Goal: Information Seeking & Learning: Learn about a topic

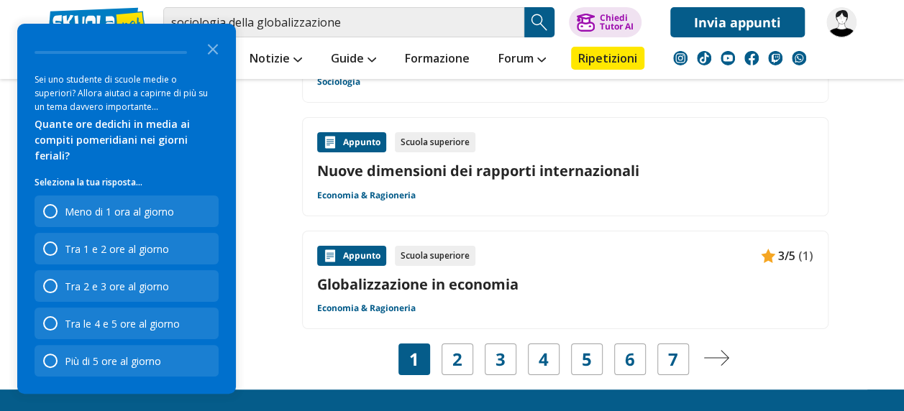
scroll to position [2517, 0]
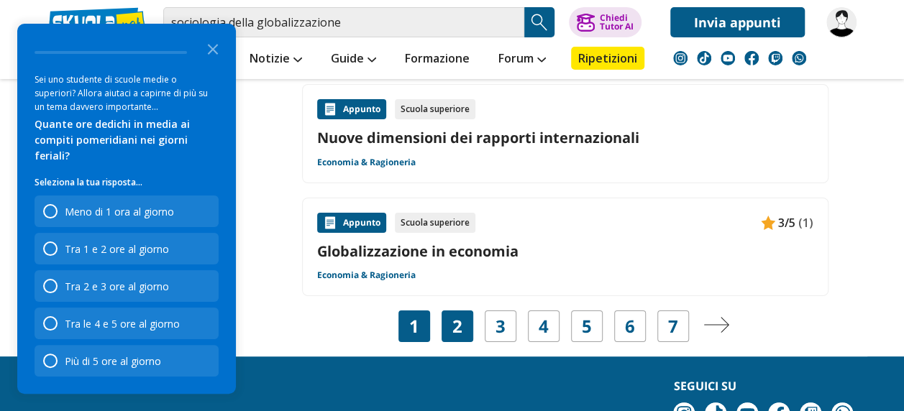
click at [463, 323] on div "2" at bounding box center [458, 327] width 32 height 32
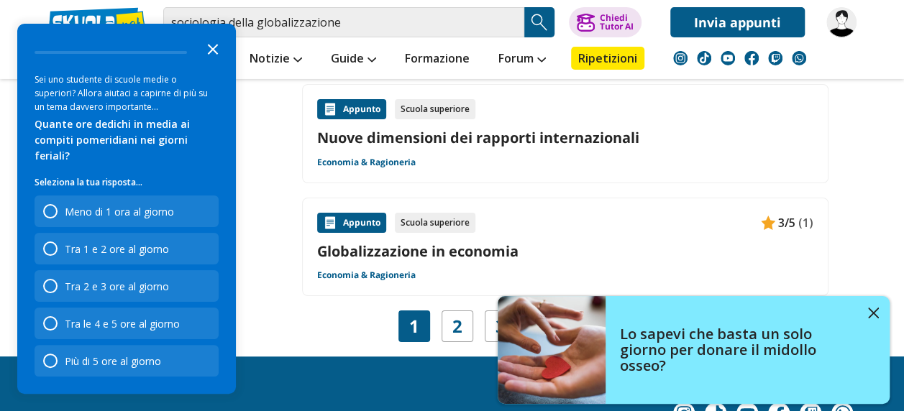
click at [214, 52] on icon "Close the survey" at bounding box center [212, 48] width 29 height 29
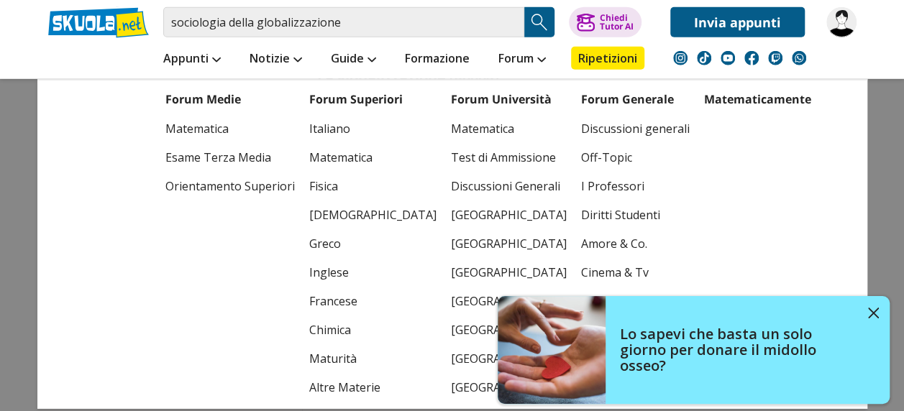
scroll to position [2229, 0]
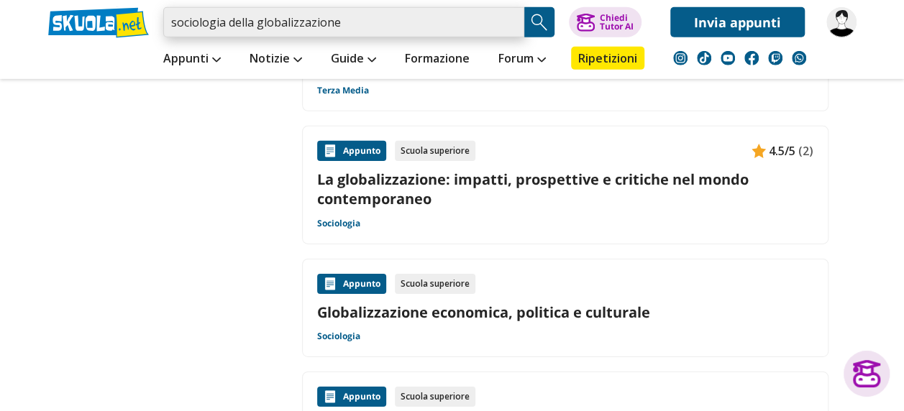
click at [355, 24] on input "sociologia della globalizzazione" at bounding box center [343, 22] width 361 height 30
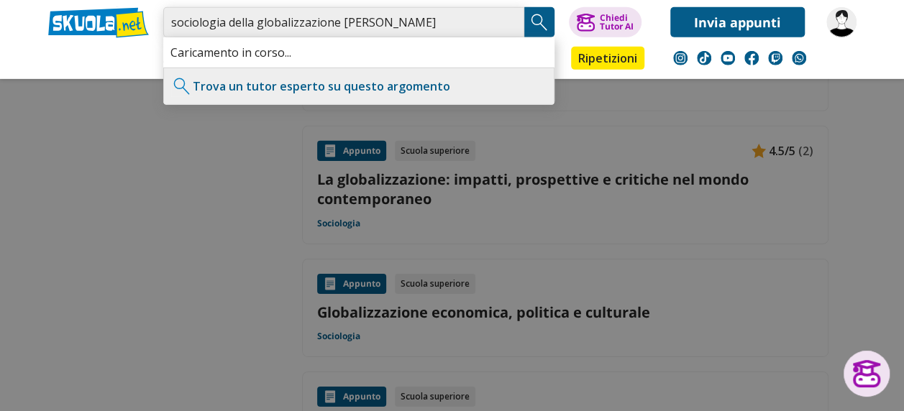
type input "sociologia della globalizzazione bauman"
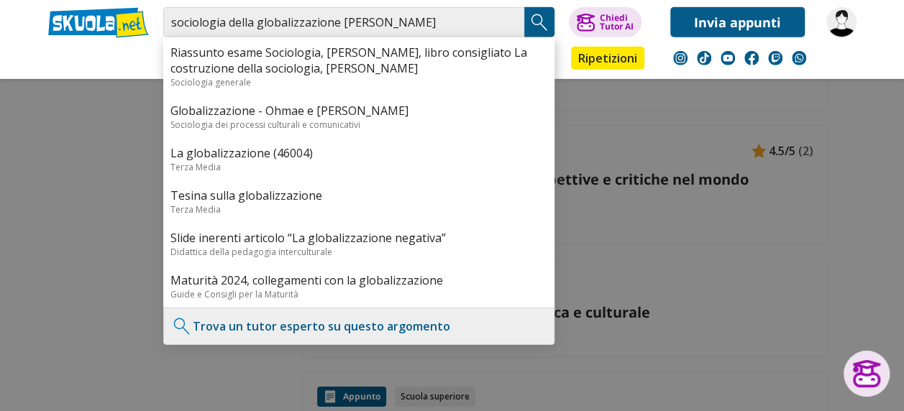
click at [543, 22] on img "Search Button" at bounding box center [540, 23] width 22 height 22
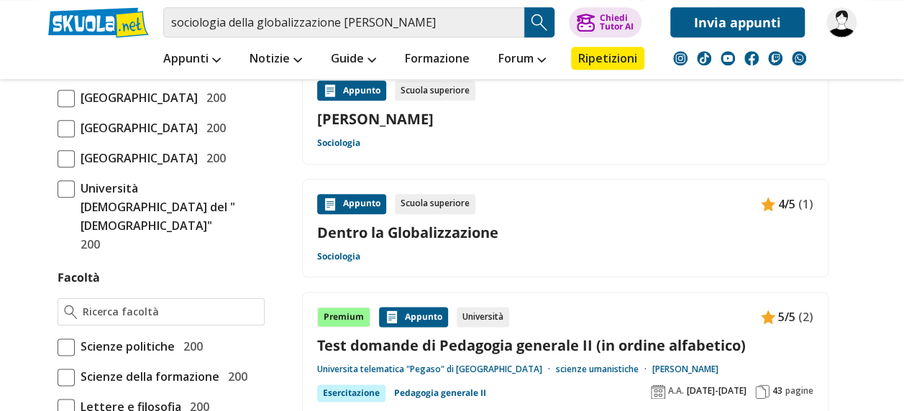
scroll to position [791, 0]
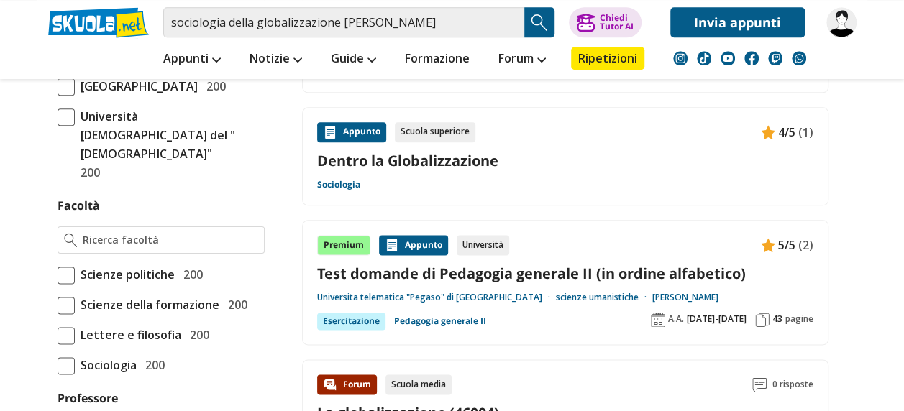
click at [452, 154] on link "Dentro la Globalizzazione" at bounding box center [565, 160] width 496 height 19
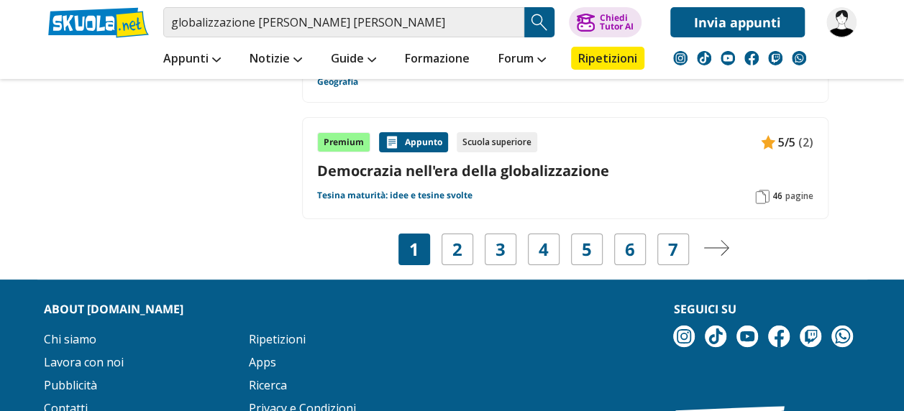
scroll to position [2517, 0]
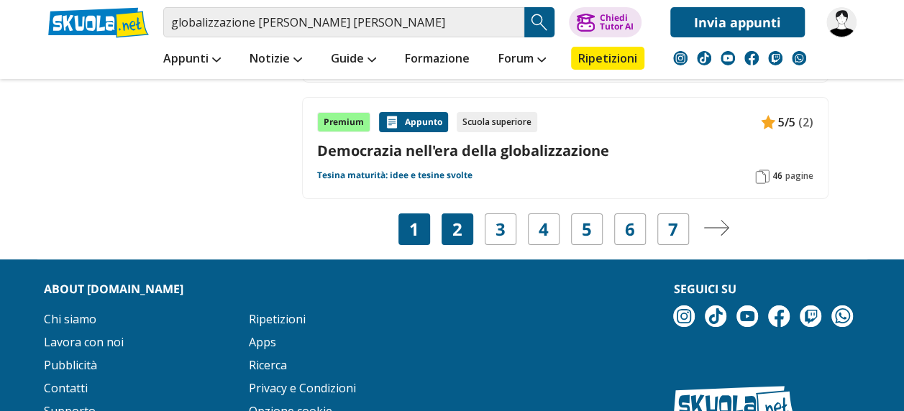
click at [457, 219] on link "2" at bounding box center [457, 229] width 10 height 20
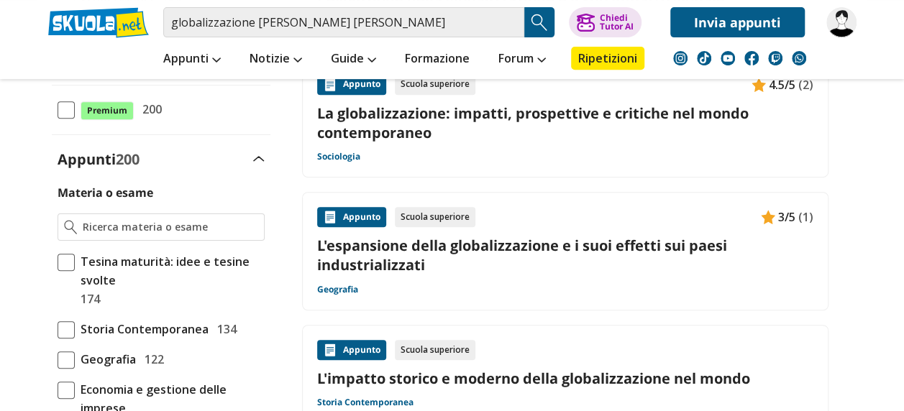
scroll to position [288, 0]
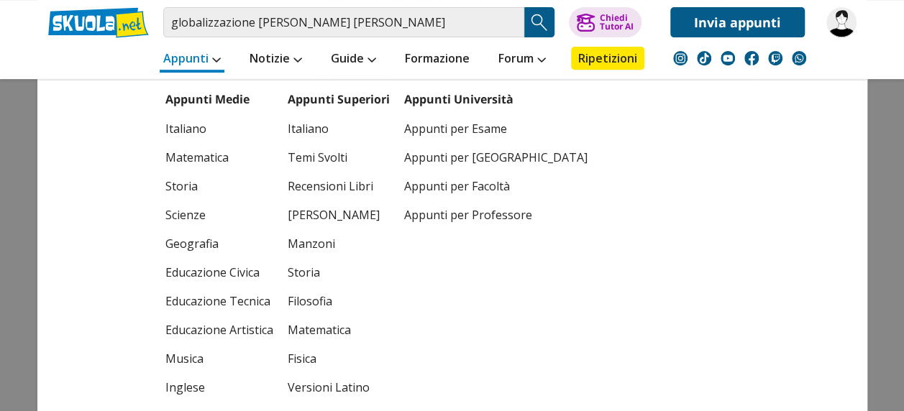
click at [185, 55] on link "Appunti" at bounding box center [192, 60] width 65 height 26
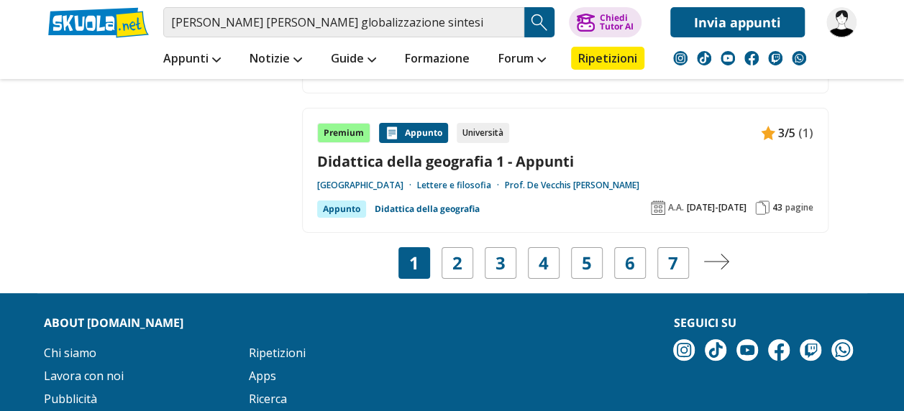
scroll to position [2876, 0]
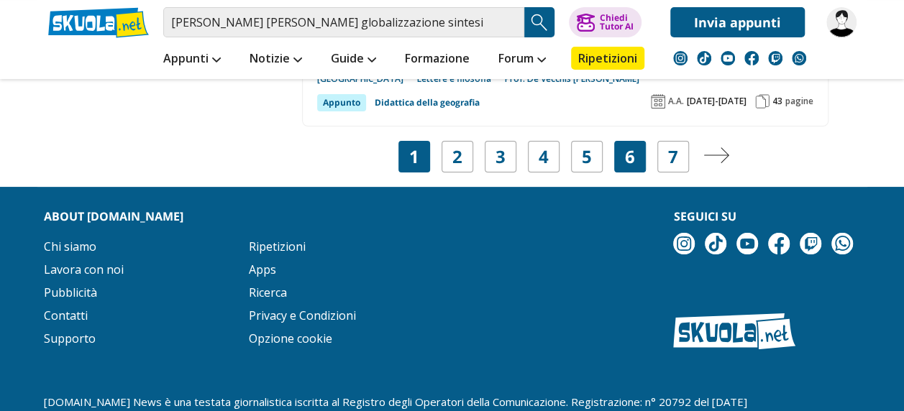
click at [622, 141] on div "6" at bounding box center [630, 157] width 32 height 32
click at [629, 147] on link "6" at bounding box center [630, 157] width 10 height 20
click at [673, 147] on link "7" at bounding box center [673, 157] width 10 height 20
click at [590, 147] on link "5" at bounding box center [587, 157] width 10 height 20
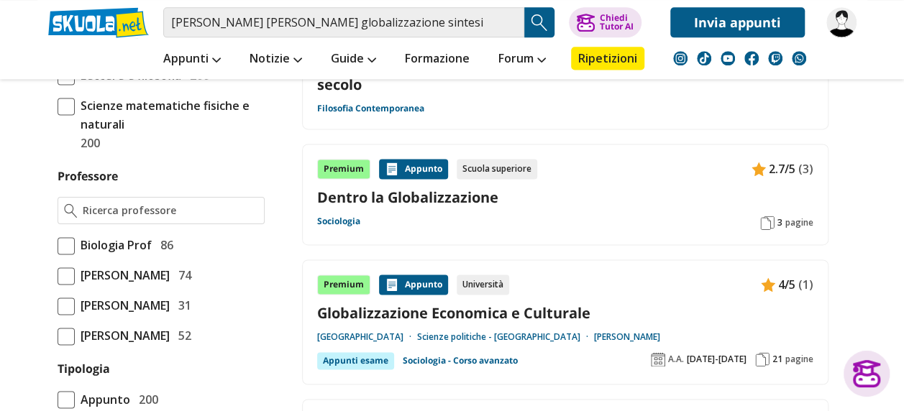
scroll to position [935, 0]
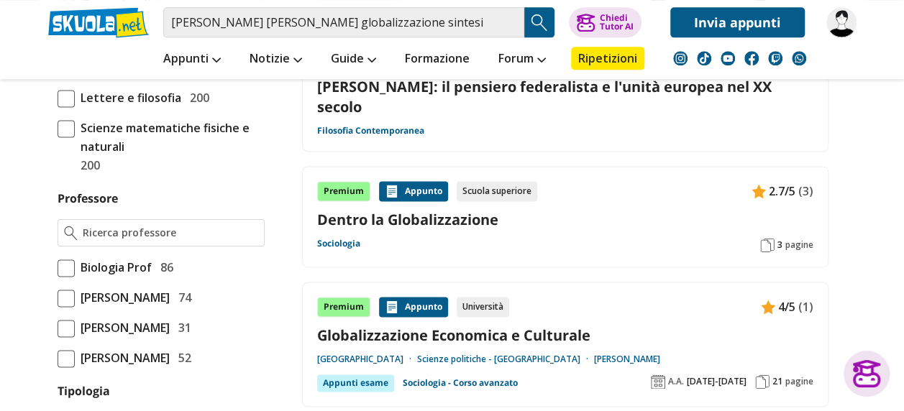
click at [460, 210] on link "Dentro la Globalizzazione" at bounding box center [565, 219] width 496 height 19
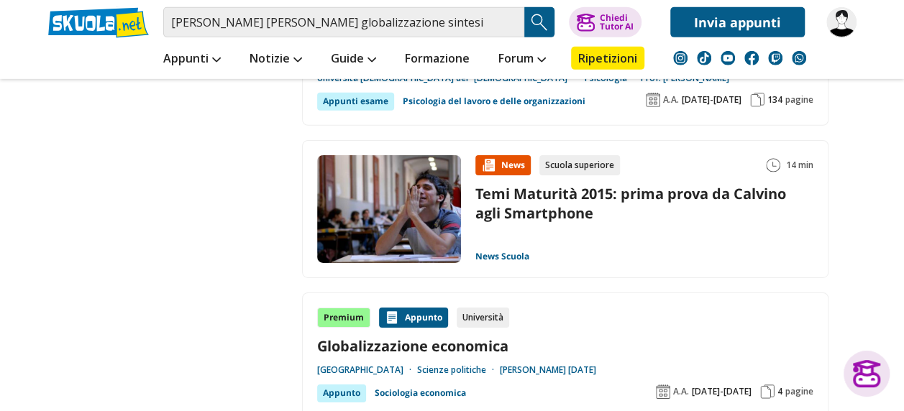
scroll to position [2445, 0]
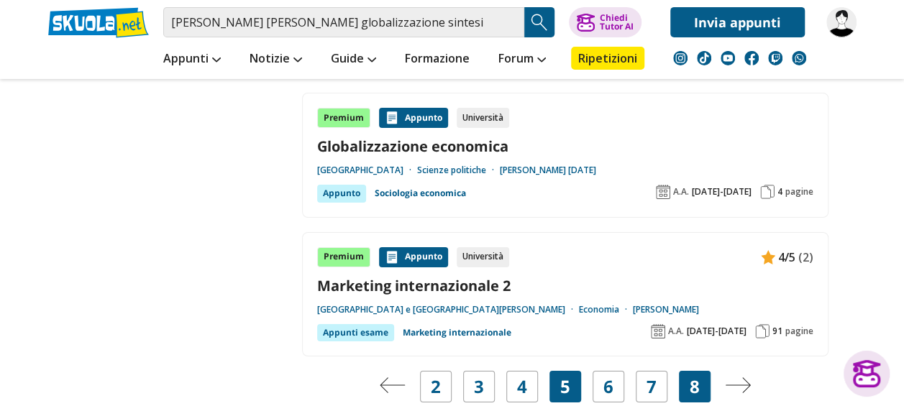
click at [695, 377] on link "8" at bounding box center [695, 387] width 10 height 20
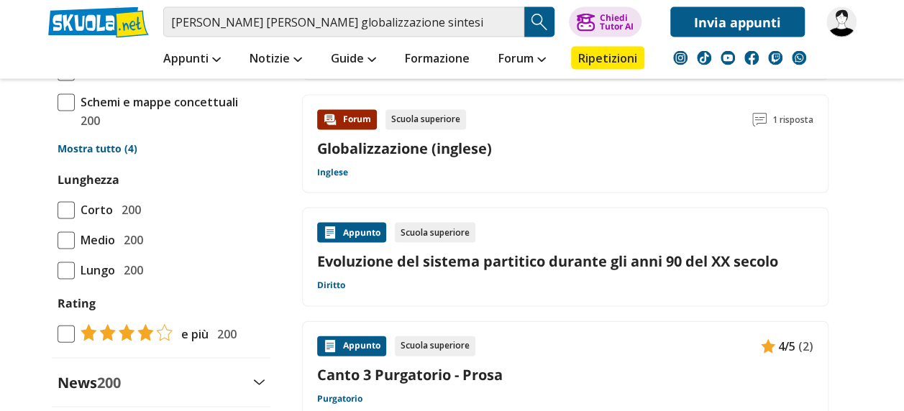
scroll to position [1438, 0]
